Goal: Find specific page/section: Find specific page/section

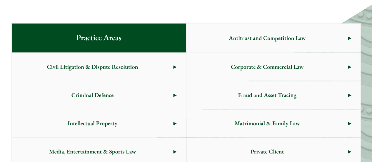
scroll to position [294, 0]
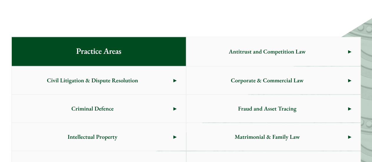
click at [133, 115] on span "Criminal Defence" at bounding box center [93, 109] width 162 height 28
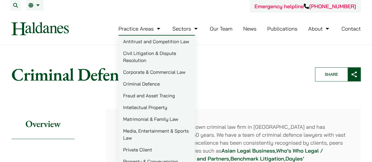
click at [147, 57] on link "Civil Litigation & Dispute Resolution" at bounding box center [157, 56] width 77 height 19
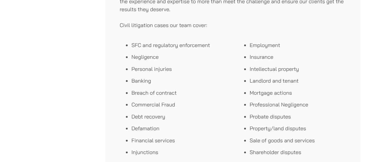
scroll to position [383, 0]
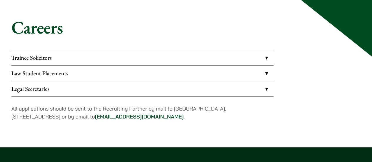
scroll to position [60, 0]
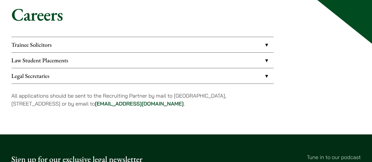
click at [267, 76] on link "Legal Secretaries" at bounding box center [142, 75] width 262 height 15
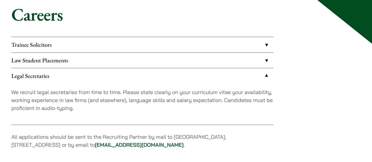
click at [268, 48] on link "Trainee Solicitors" at bounding box center [142, 44] width 262 height 15
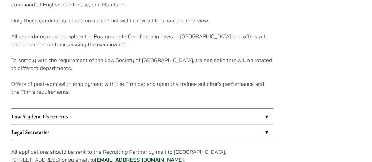
scroll to position [148, 0]
